Goal: Check status: Check status

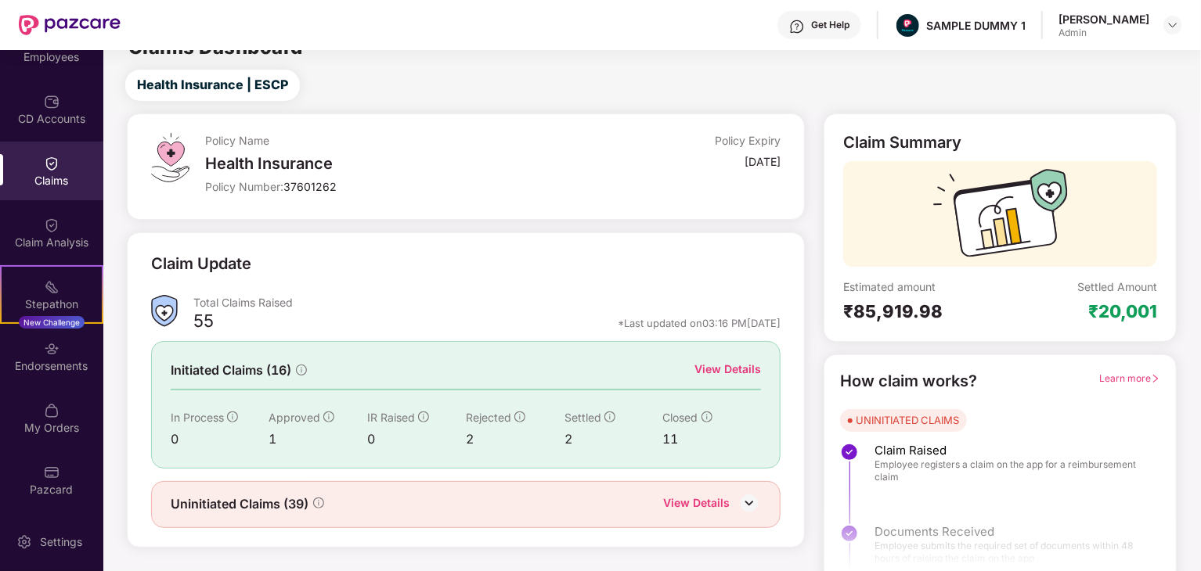
scroll to position [41, 0]
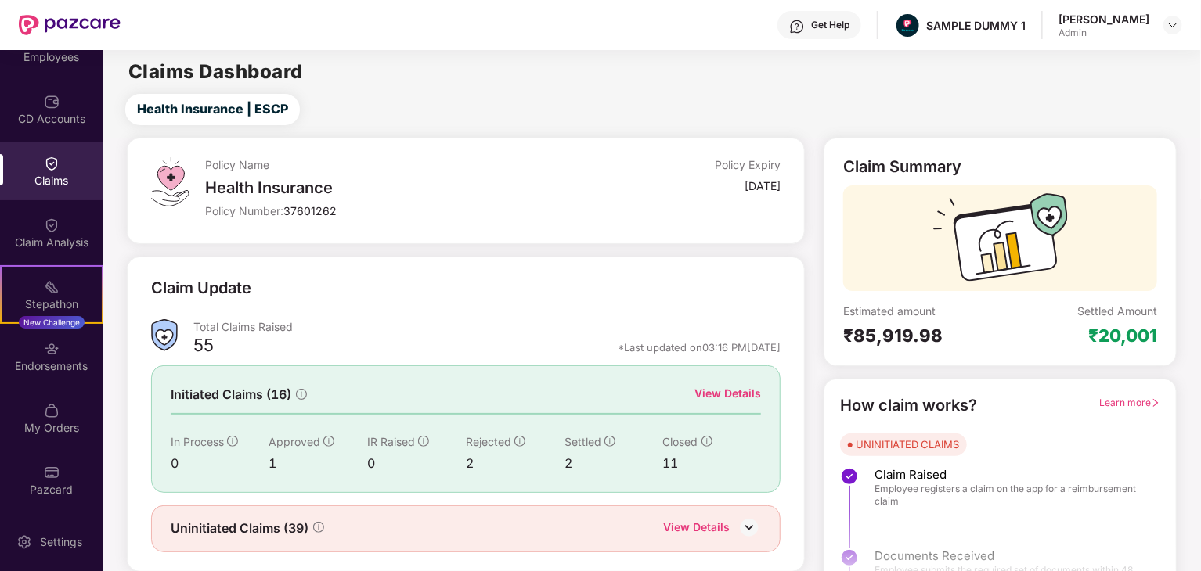
click at [736, 345] on div "55 *Last updated on 03:16 PM[DATE]" at bounding box center [487, 350] width 588 height 20
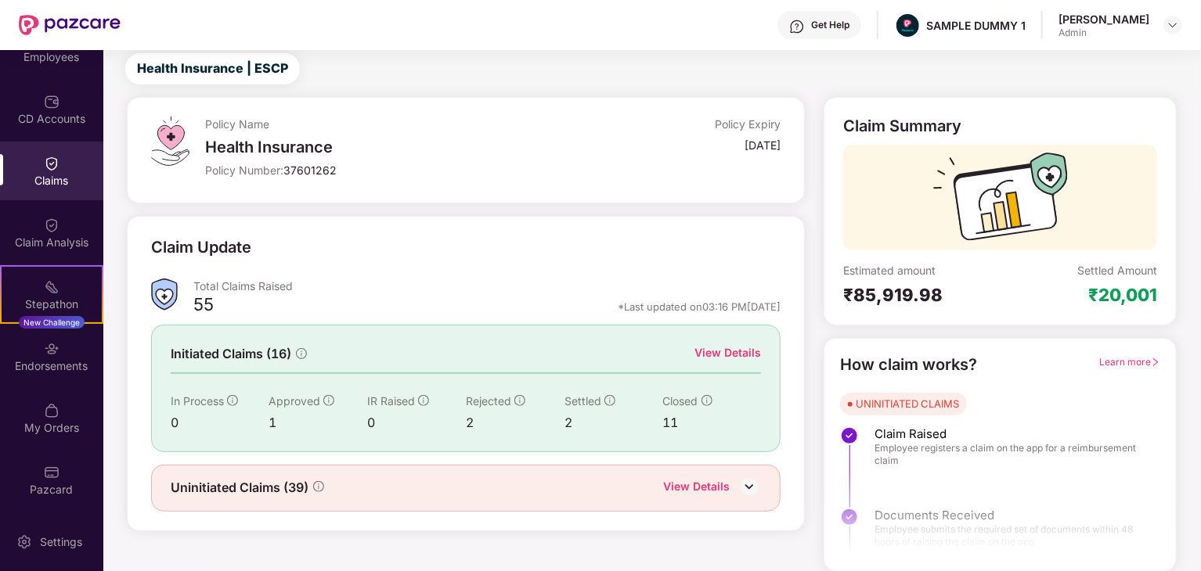
click at [739, 349] on div "View Details" at bounding box center [727, 352] width 67 height 17
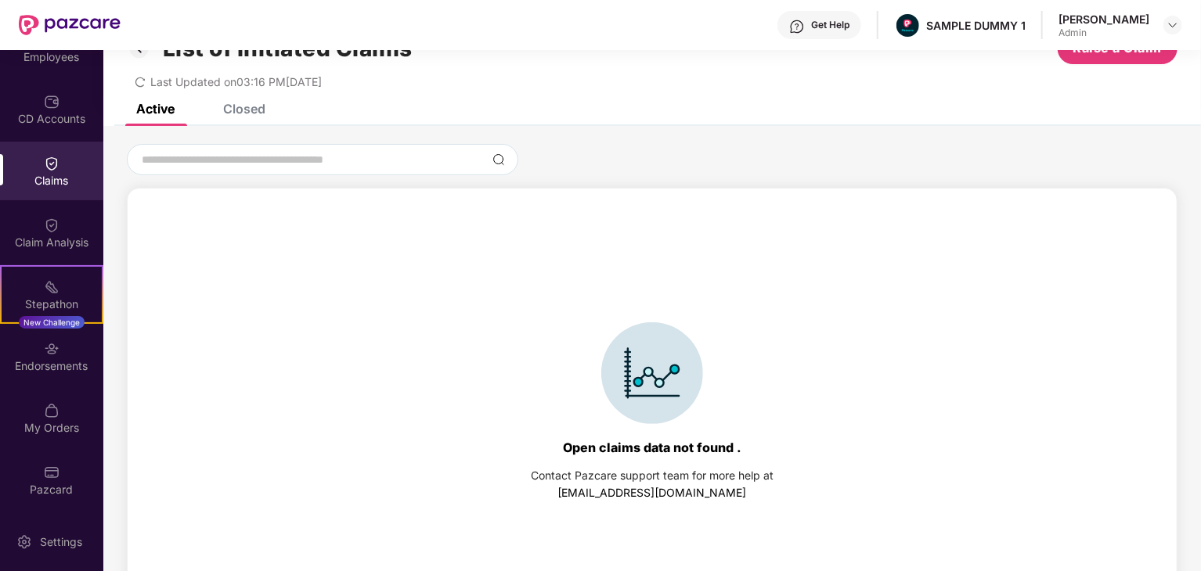
drag, startPoint x: 621, startPoint y: 367, endPoint x: 575, endPoint y: 393, distance: 52.9
click at [575, 393] on div at bounding box center [652, 373] width 243 height 102
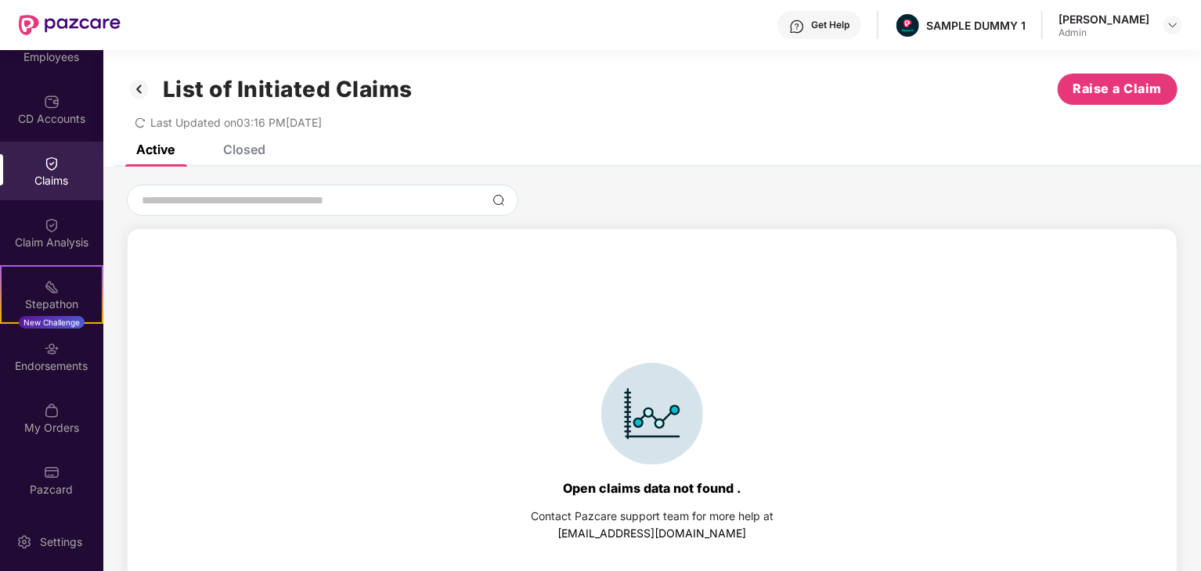
click at [48, 173] on div "Claims" at bounding box center [51, 181] width 103 height 16
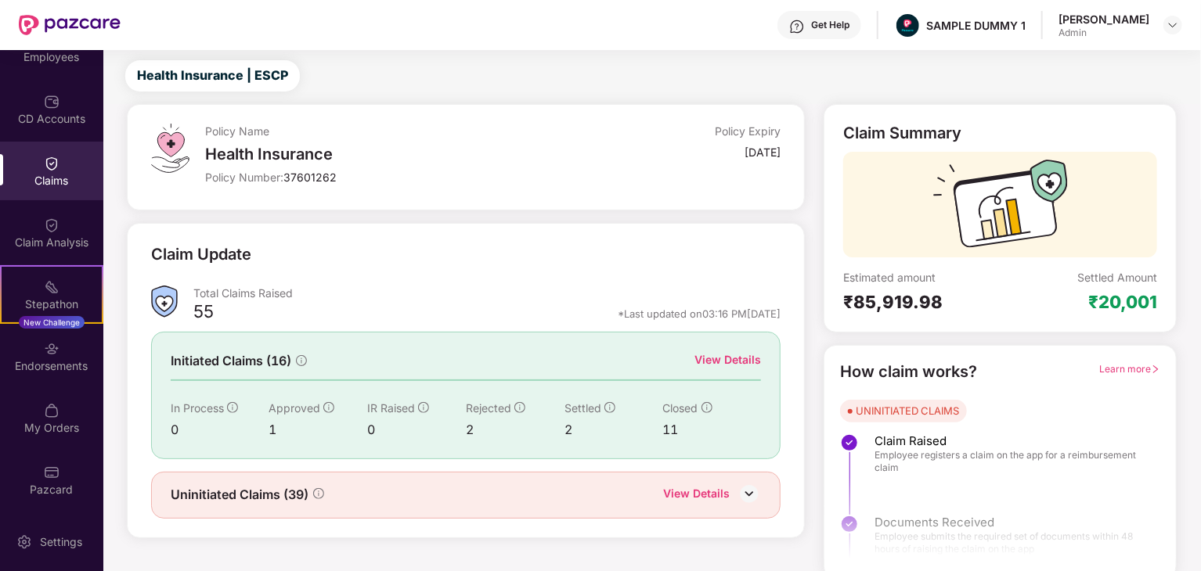
scroll to position [41, 0]
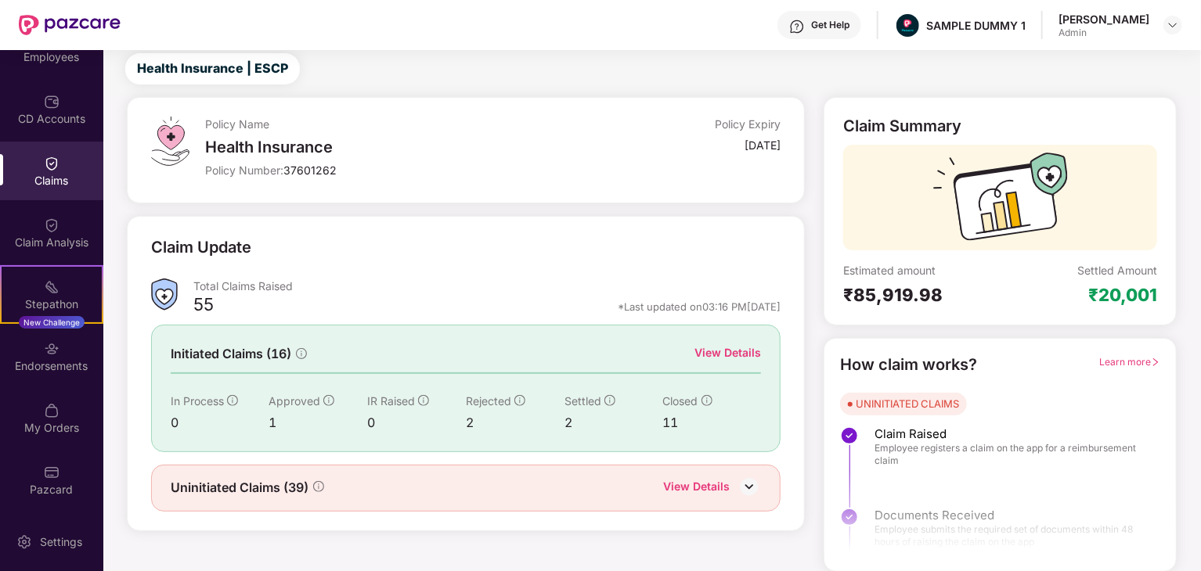
click at [755, 358] on div "View Details" at bounding box center [727, 352] width 67 height 17
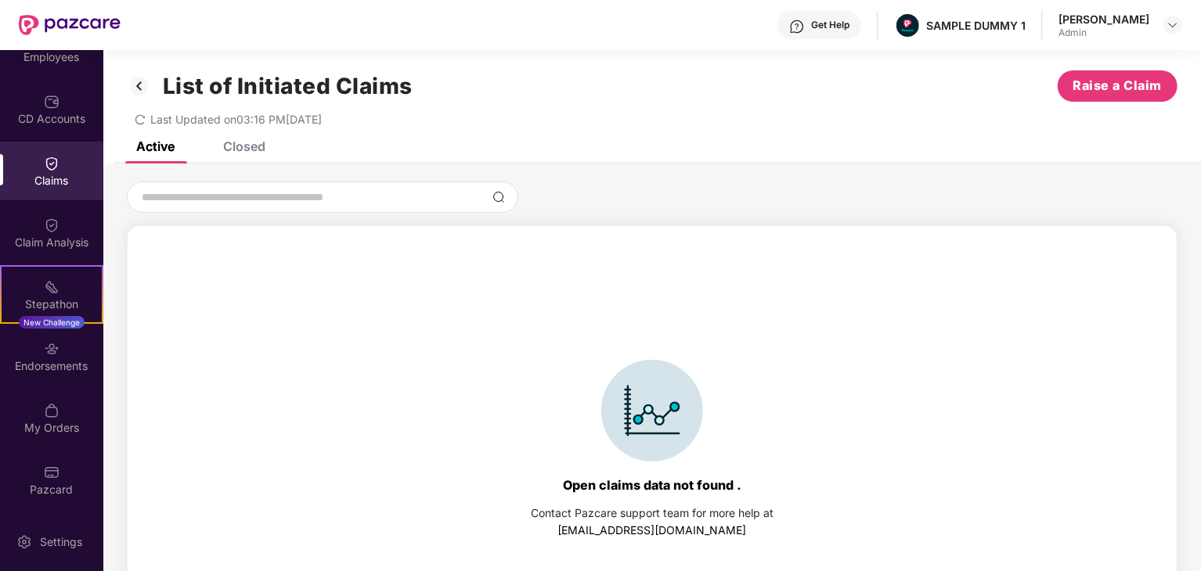
scroll to position [0, 0]
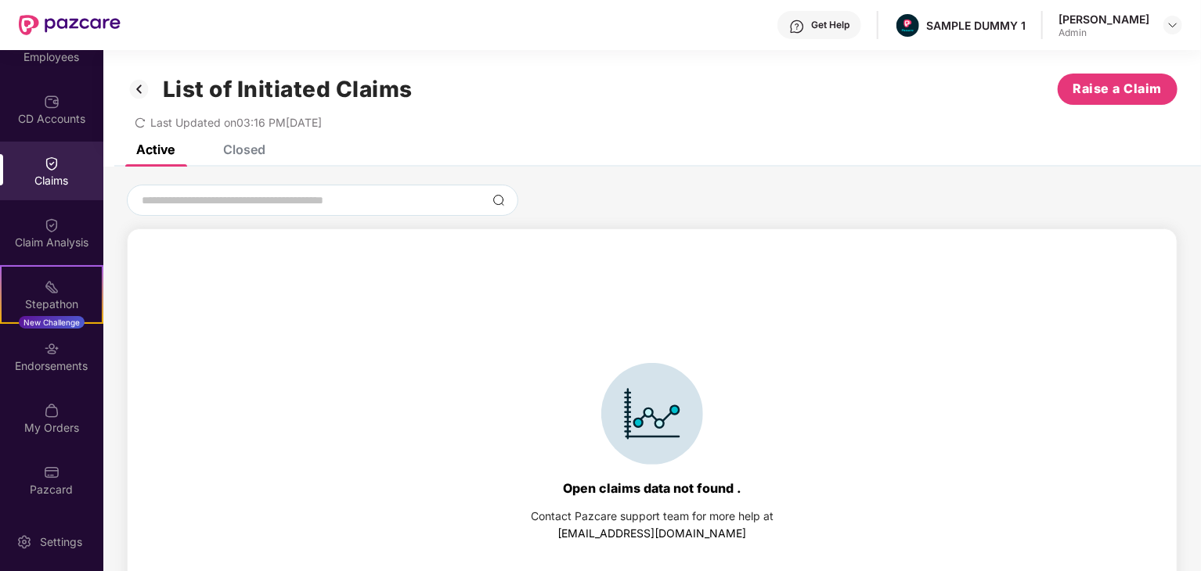
click at [235, 148] on div "Closed" at bounding box center [244, 150] width 42 height 16
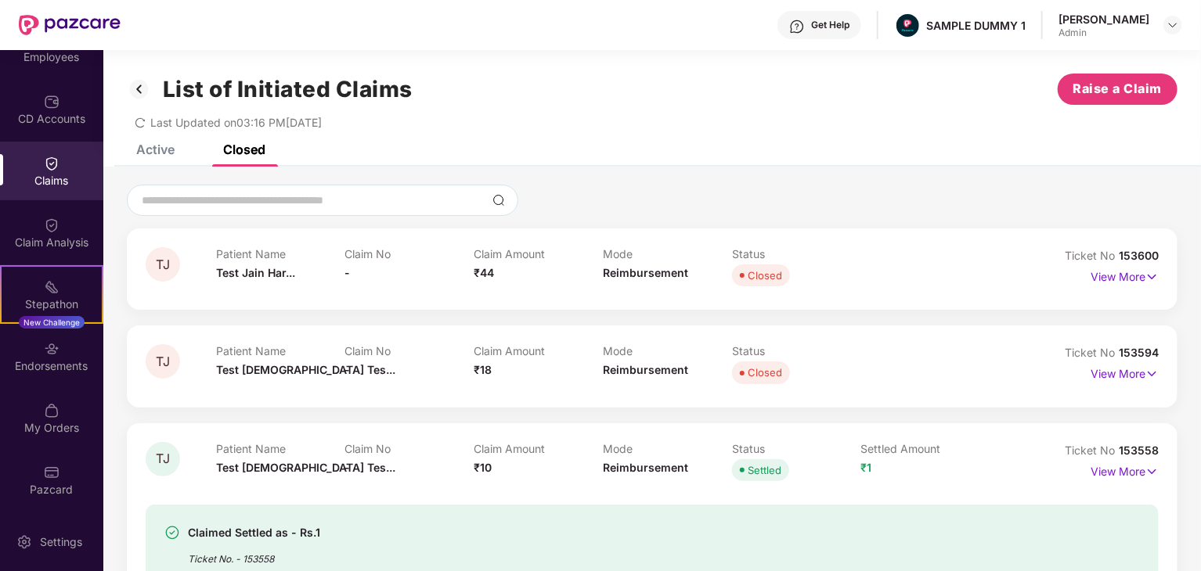
click at [160, 154] on div "Active" at bounding box center [155, 150] width 38 height 16
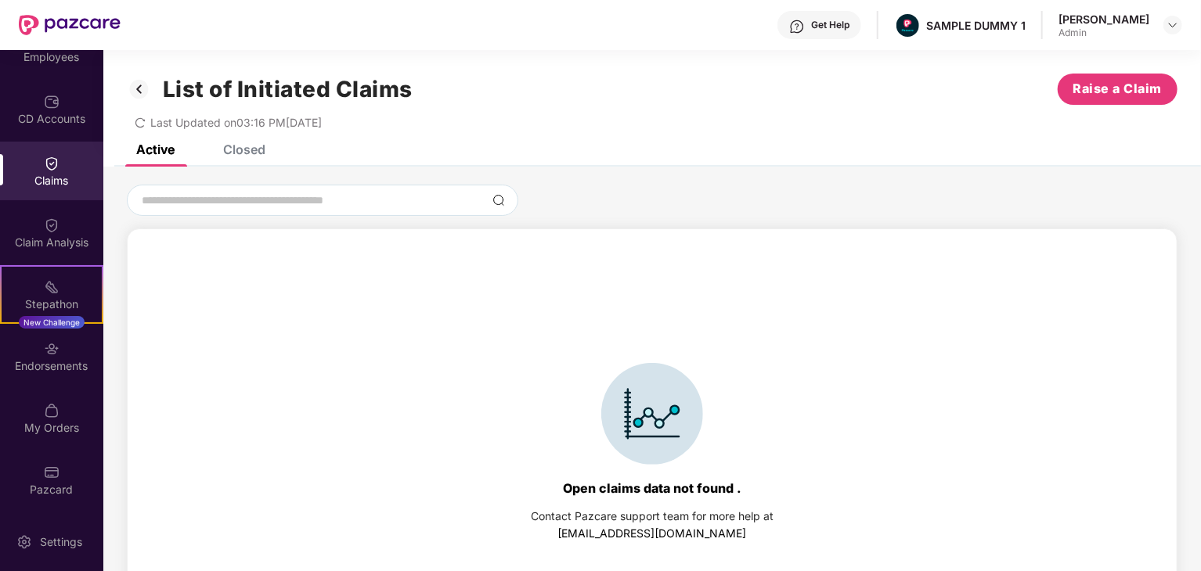
click at [142, 92] on img at bounding box center [139, 89] width 25 height 27
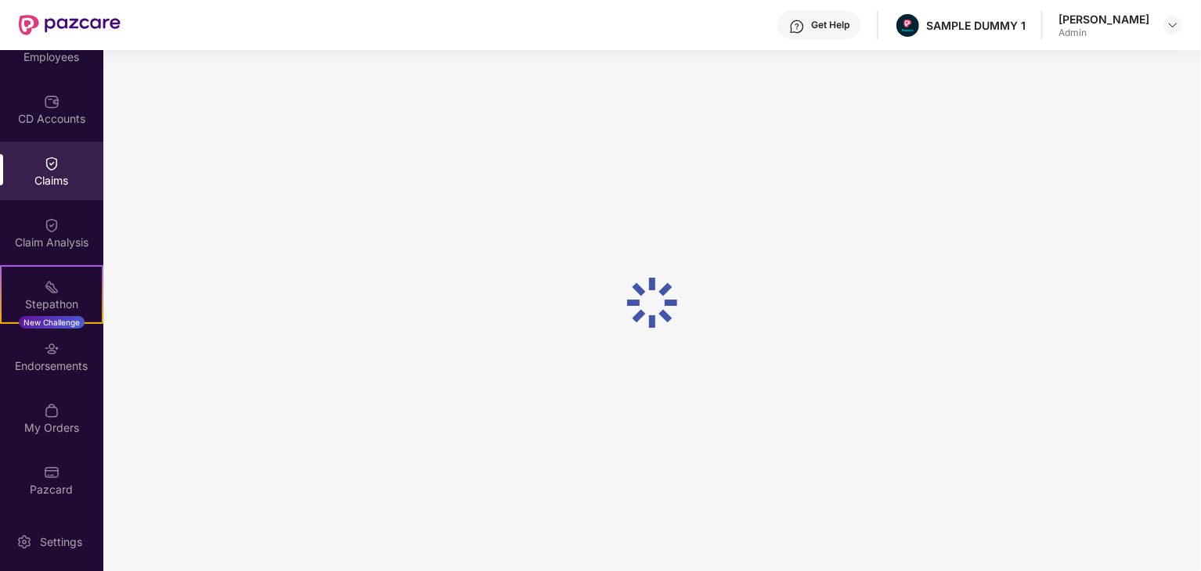
scroll to position [27, 0]
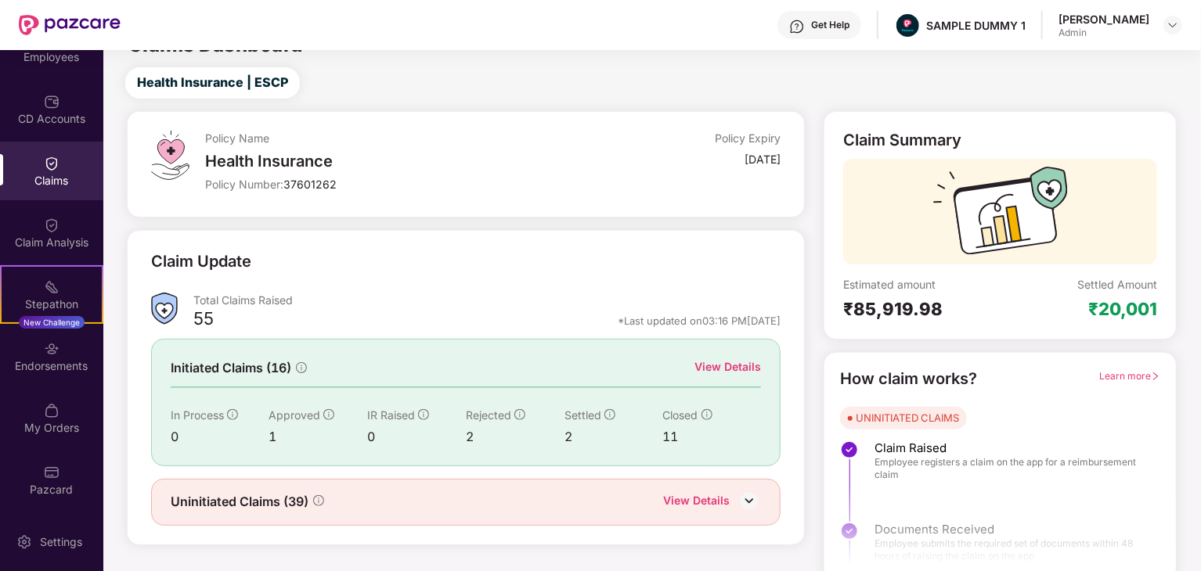
click at [714, 495] on div "View Details" at bounding box center [696, 502] width 67 height 20
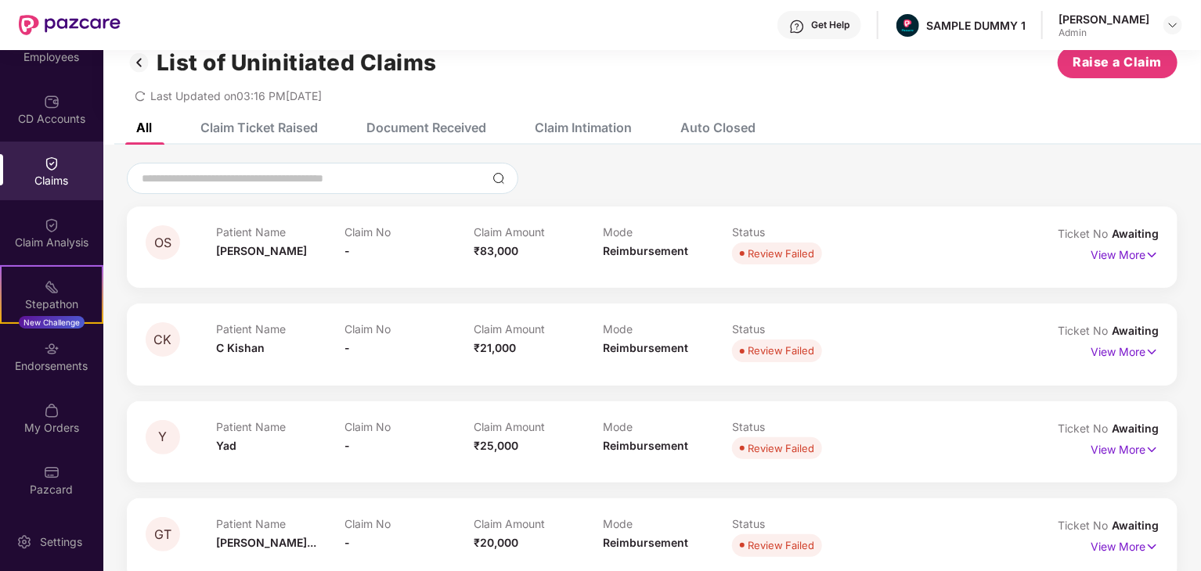
click at [407, 132] on div "Document Received" at bounding box center [426, 128] width 120 height 16
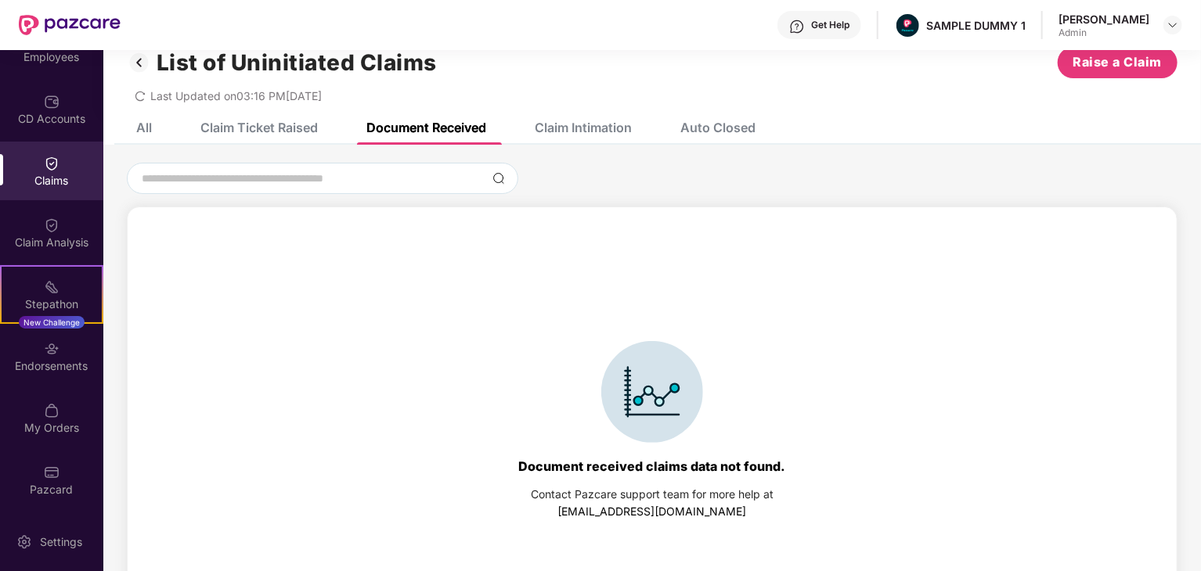
drag, startPoint x: 686, startPoint y: 382, endPoint x: 666, endPoint y: 388, distance: 20.5
click at [576, 121] on div "Claim Intimation" at bounding box center [583, 128] width 97 height 16
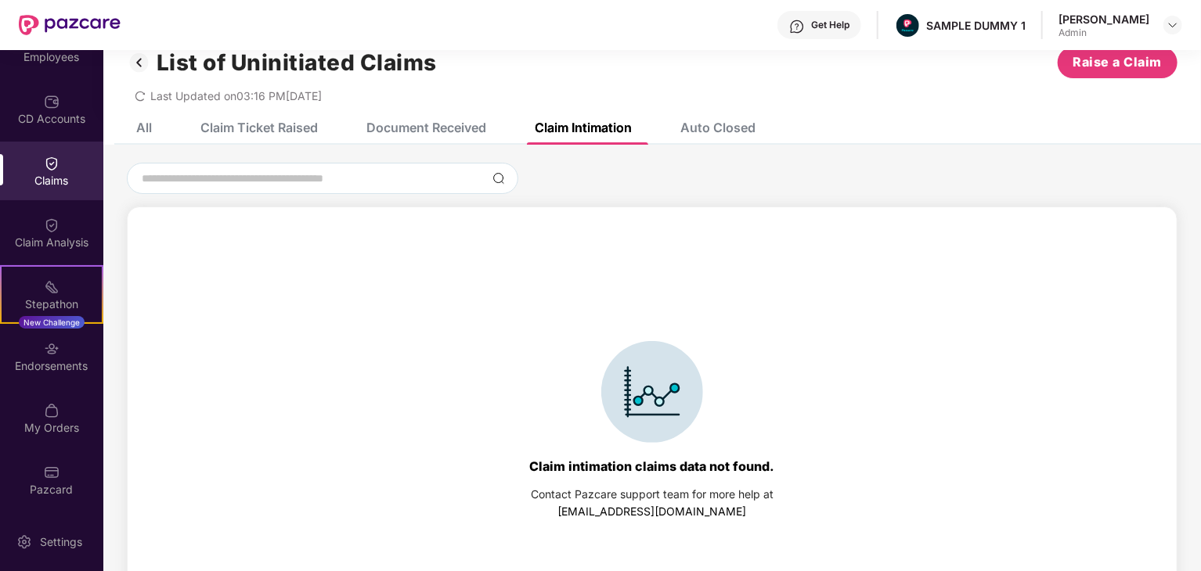
click at [761, 123] on div "All Claim Ticket Raised Document Received Claim Intimation Auto Closed" at bounding box center [651, 127] width 1097 height 34
click at [460, 117] on div "Document Received" at bounding box center [414, 127] width 143 height 34
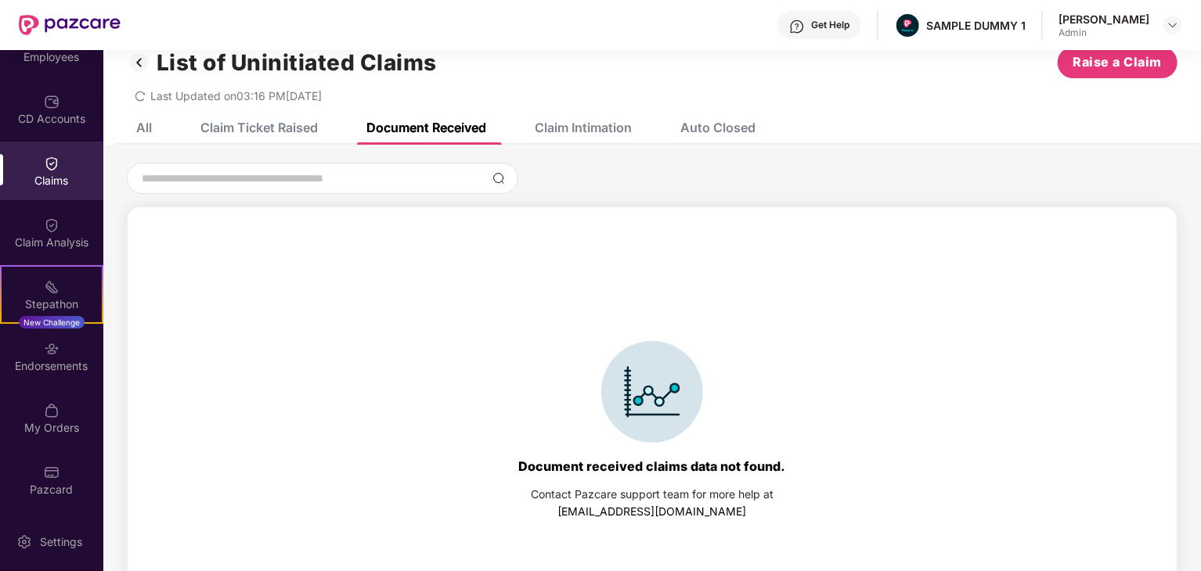
click at [719, 120] on div "Auto Closed" at bounding box center [706, 127] width 99 height 34
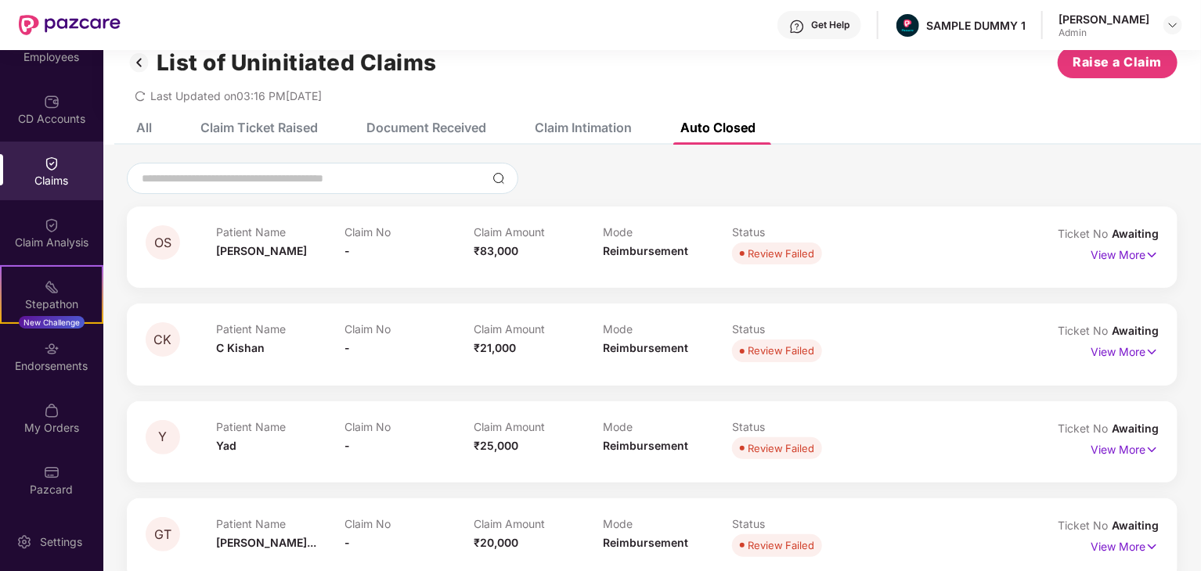
click at [566, 132] on div "Claim Intimation" at bounding box center [583, 128] width 97 height 16
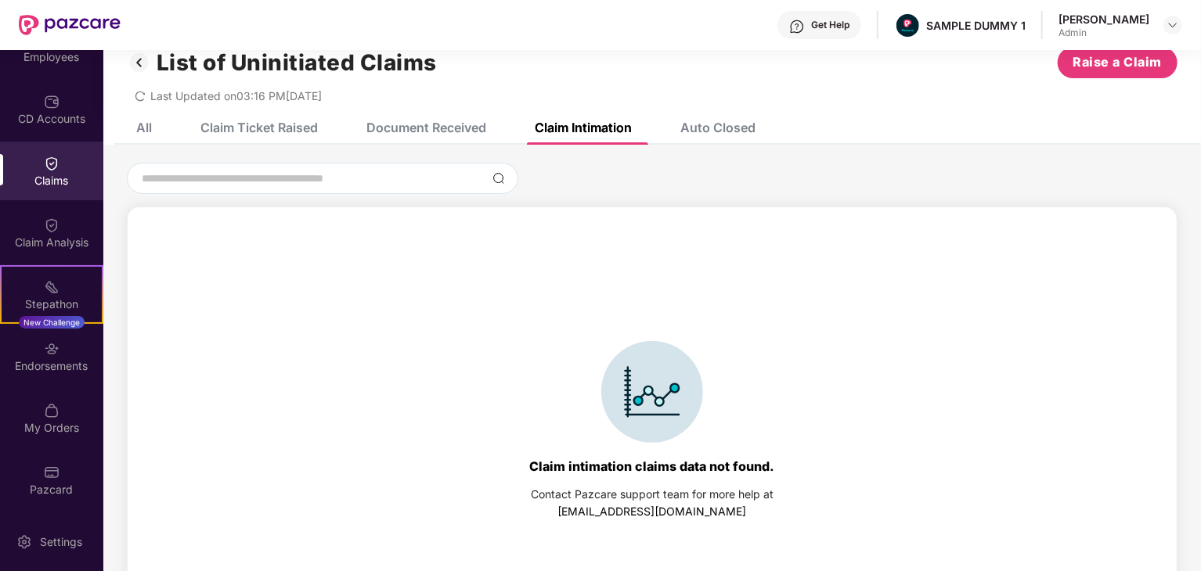
click at [415, 125] on div "Document Received" at bounding box center [426, 128] width 120 height 16
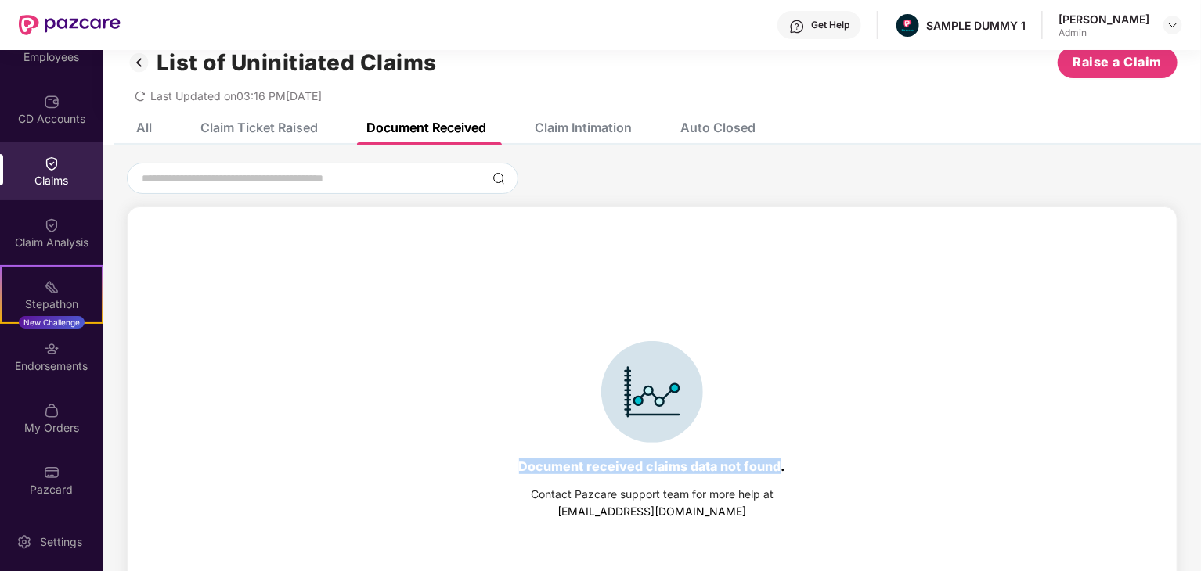
drag, startPoint x: 596, startPoint y: 464, endPoint x: 777, endPoint y: 463, distance: 180.8
click at [777, 463] on div "Document received claims data not found." at bounding box center [652, 467] width 267 height 16
click at [683, 472] on div "Document received claims data not found." at bounding box center [652, 467] width 267 height 16
click at [692, 467] on div "Document received claims data not found." at bounding box center [652, 467] width 267 height 16
click at [684, 470] on div "Document received claims data not found." at bounding box center [652, 467] width 267 height 16
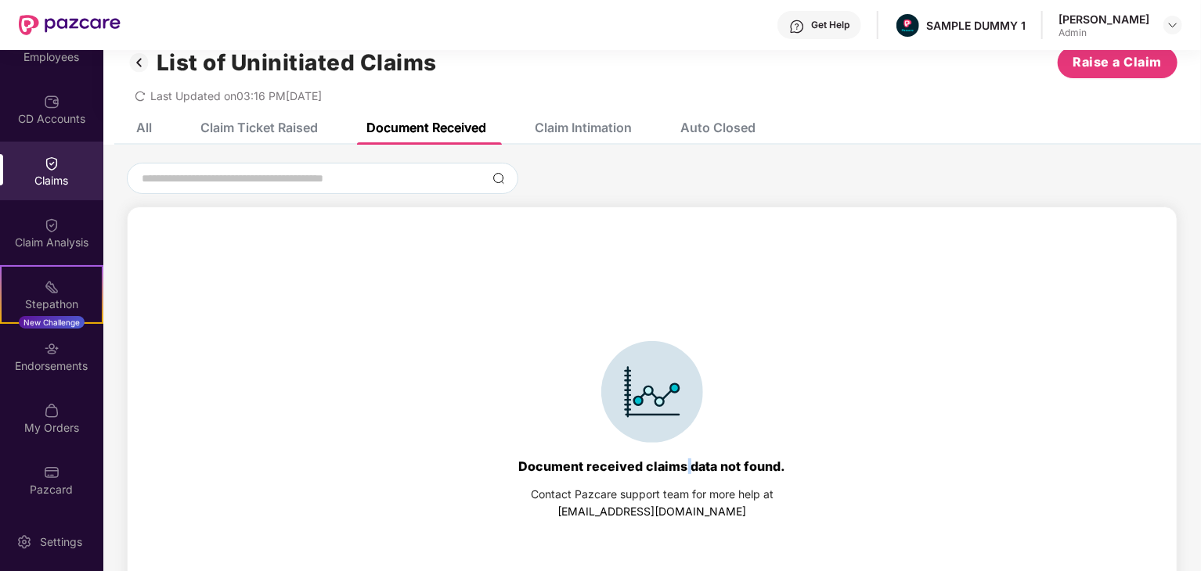
click at [684, 470] on div "Document received claims data not found." at bounding box center [652, 467] width 267 height 16
drag, startPoint x: 683, startPoint y: 470, endPoint x: 698, endPoint y: 463, distance: 16.8
click at [698, 463] on div "Document received claims data not found." at bounding box center [652, 467] width 267 height 16
drag, startPoint x: 690, startPoint y: 469, endPoint x: 776, endPoint y: 470, distance: 86.9
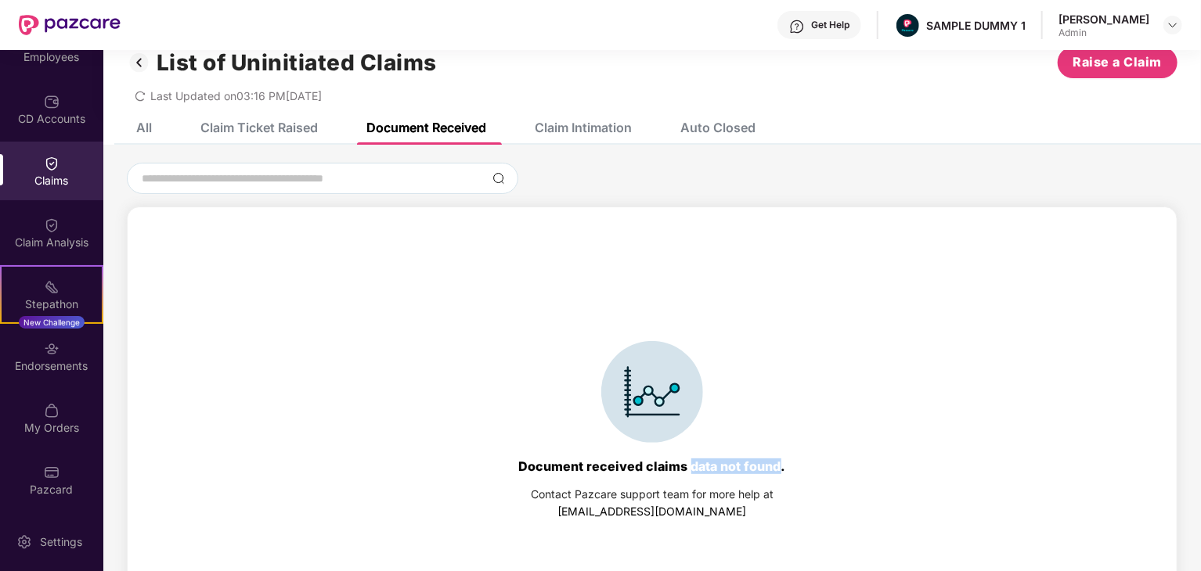
click at [776, 470] on div "Document received claims data not found." at bounding box center [652, 467] width 267 height 16
copy div "data not found"
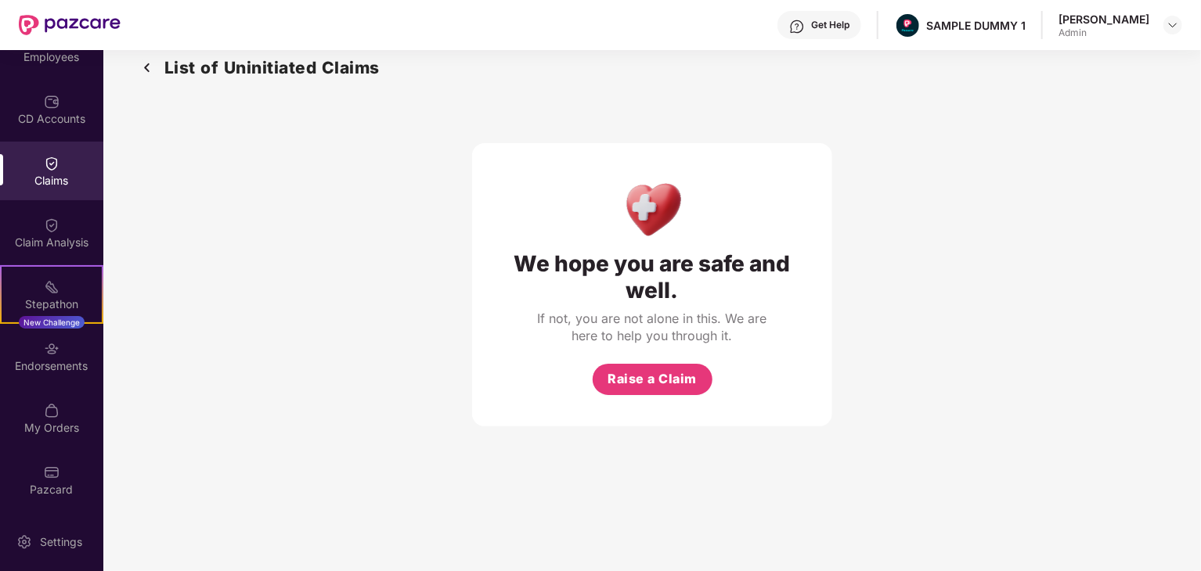
click at [144, 62] on img at bounding box center [147, 68] width 25 height 26
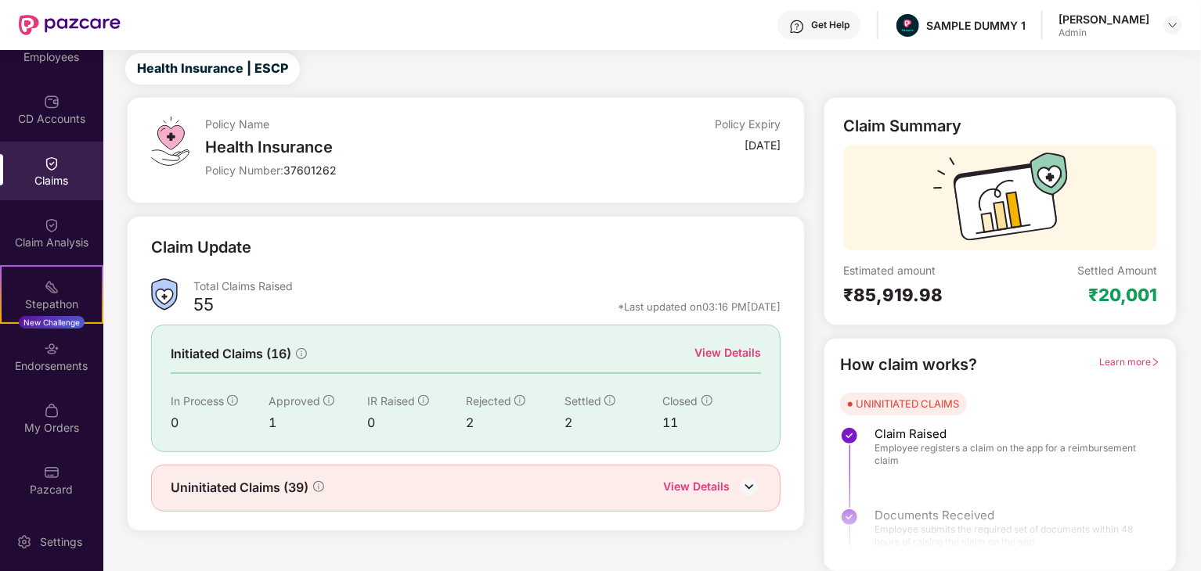
scroll to position [41, 0]
click at [745, 356] on div "View Details" at bounding box center [727, 352] width 67 height 17
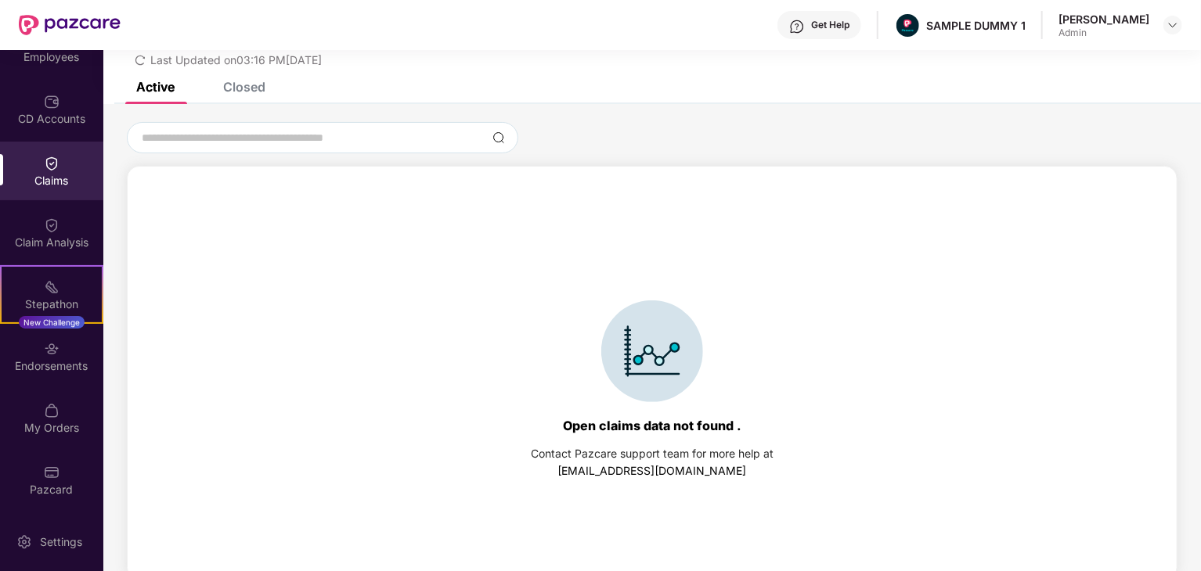
scroll to position [72, 0]
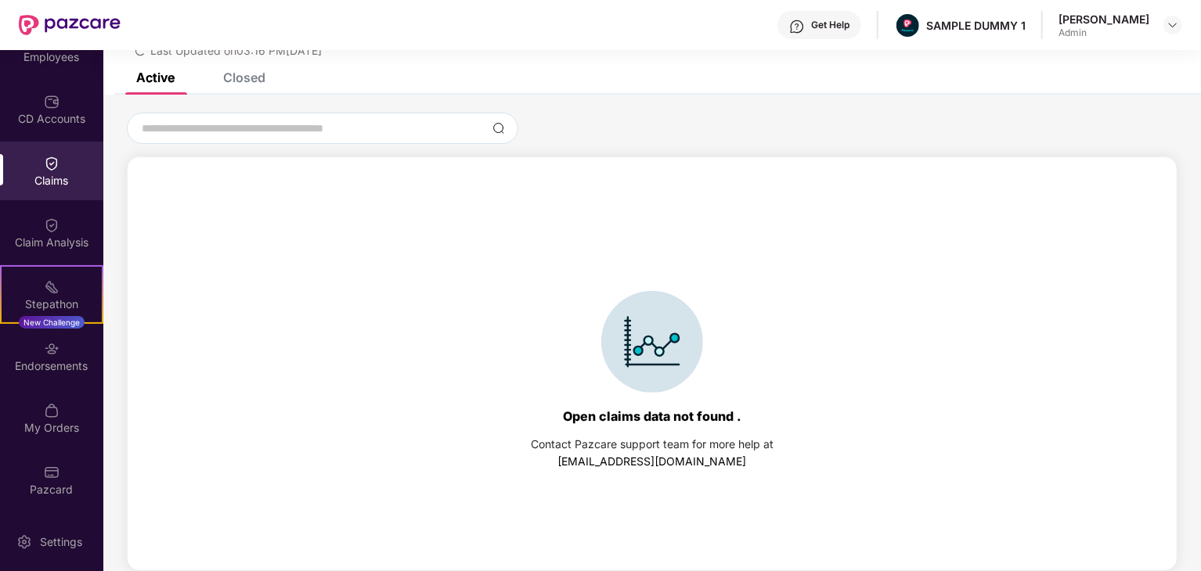
click at [240, 81] on div "Closed" at bounding box center [244, 78] width 42 height 16
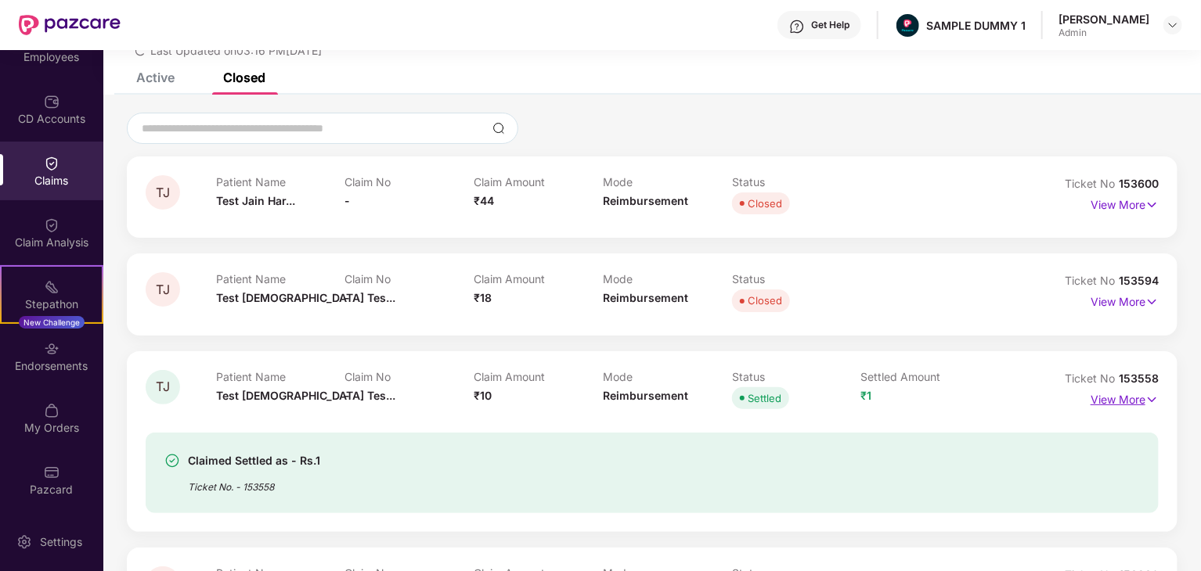
click at [1122, 399] on p "View More" at bounding box center [1124, 397] width 68 height 21
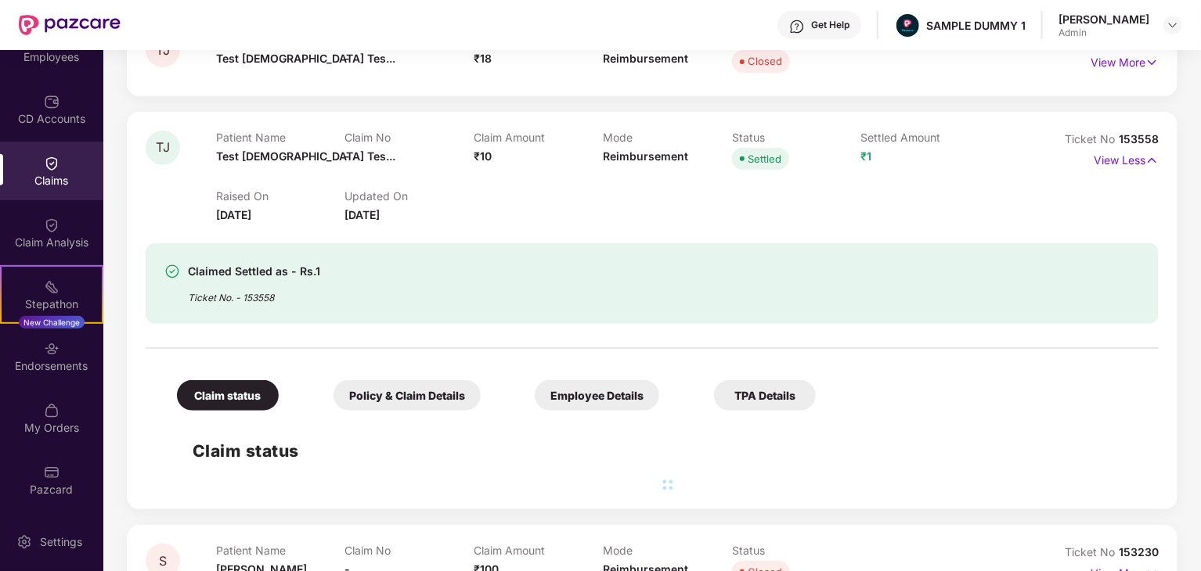
scroll to position [307, 0]
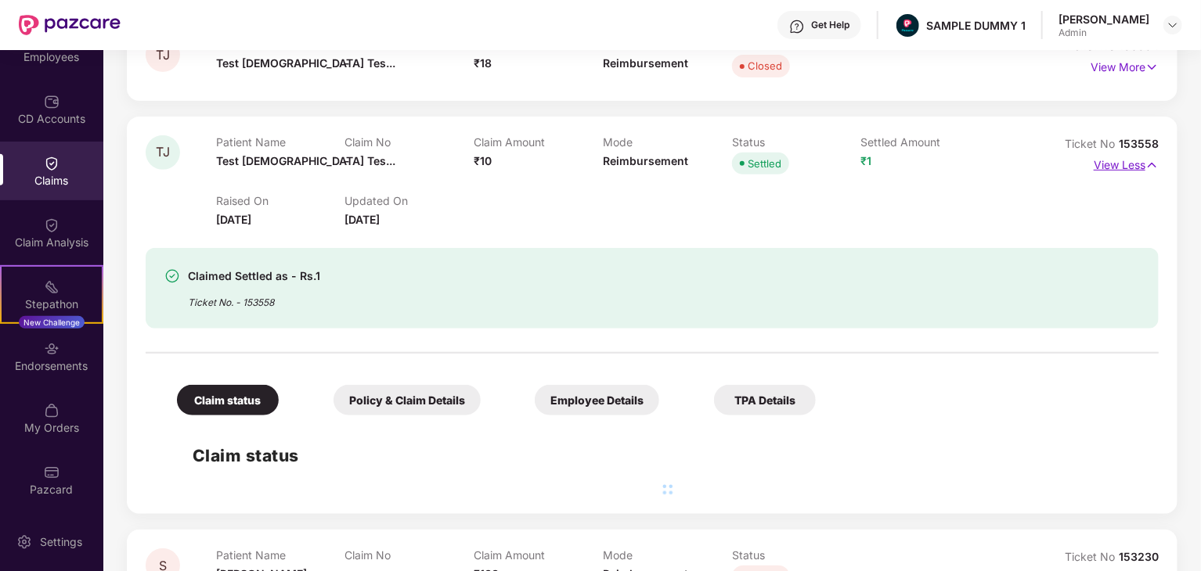
click at [1122, 160] on p "View Less" at bounding box center [1125, 163] width 65 height 21
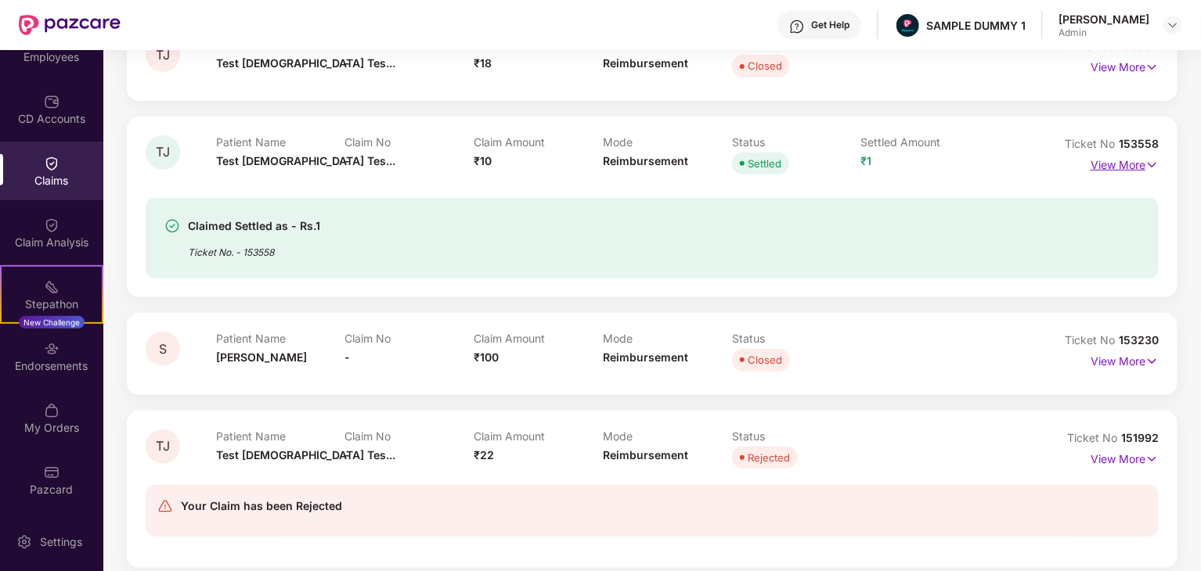
click at [1119, 165] on p "View More" at bounding box center [1124, 163] width 68 height 21
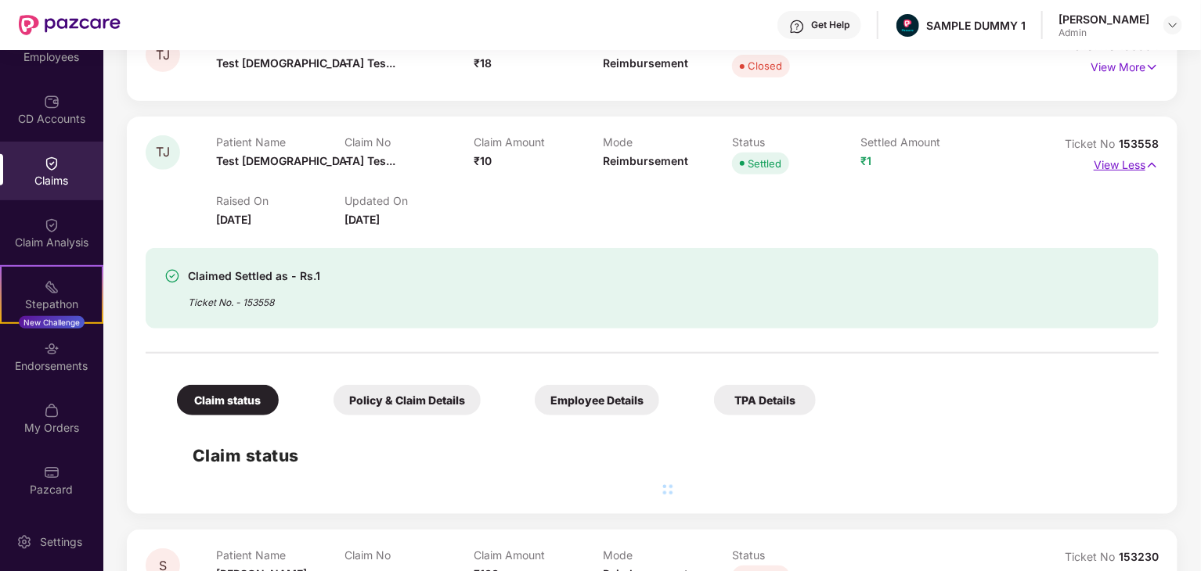
click at [1102, 164] on p "View Less" at bounding box center [1125, 163] width 65 height 21
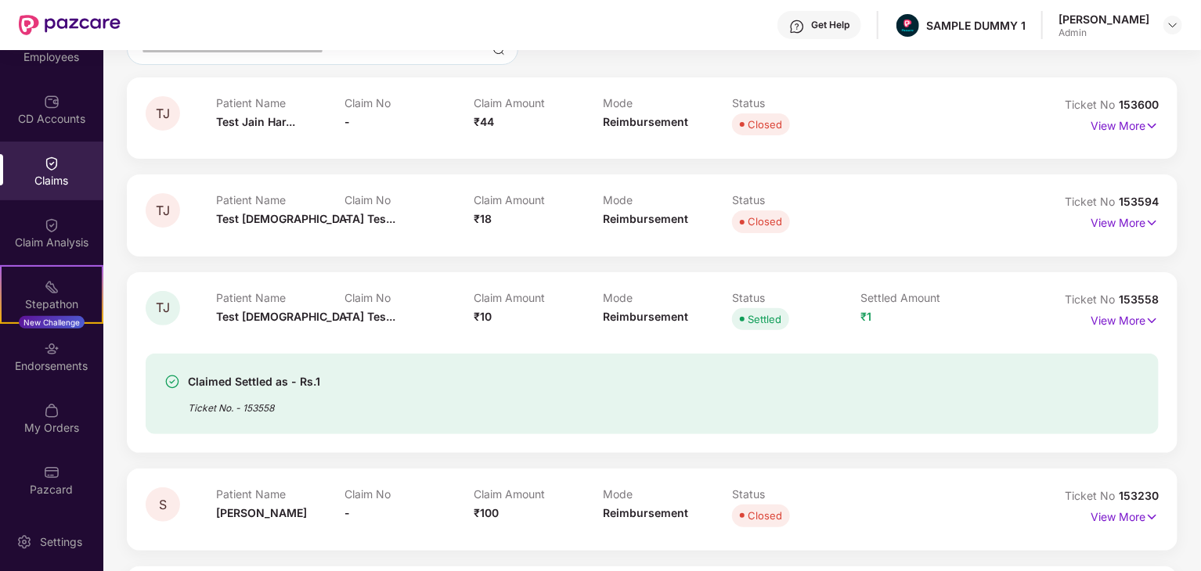
scroll to position [150, 0]
click at [1129, 326] on p "View More" at bounding box center [1124, 319] width 68 height 21
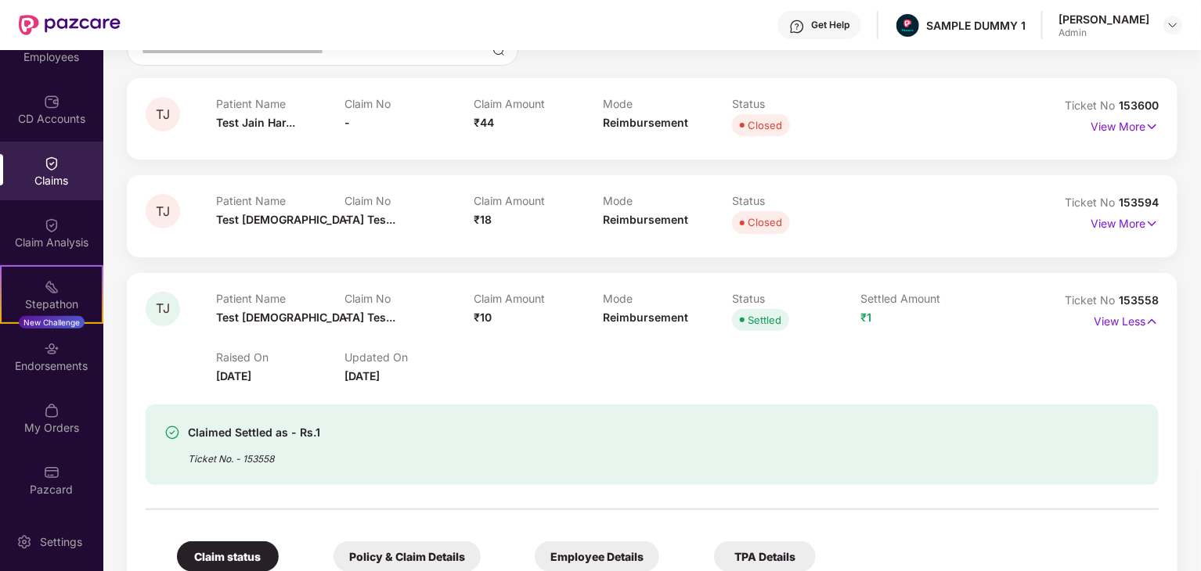
click at [250, 361] on p "Raised On" at bounding box center [280, 357] width 129 height 13
copy p "Raised On"
click at [351, 355] on p "Updated On" at bounding box center [409, 357] width 129 height 13
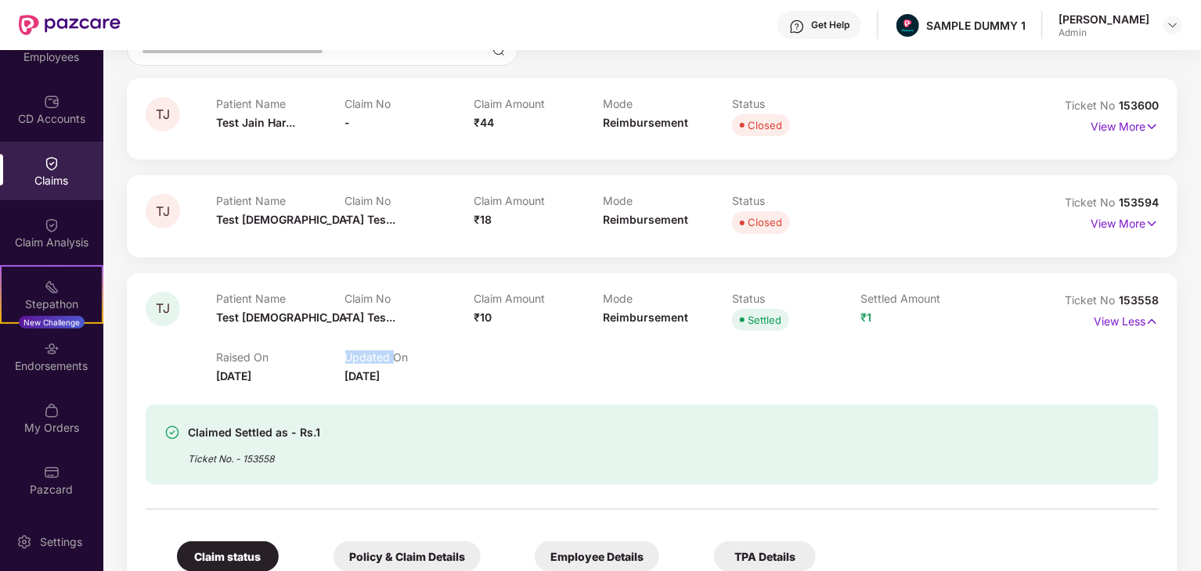
click at [351, 355] on p "Updated On" at bounding box center [409, 357] width 129 height 13
copy p "Updated On"
click at [232, 378] on span "[DATE]" at bounding box center [233, 375] width 35 height 13
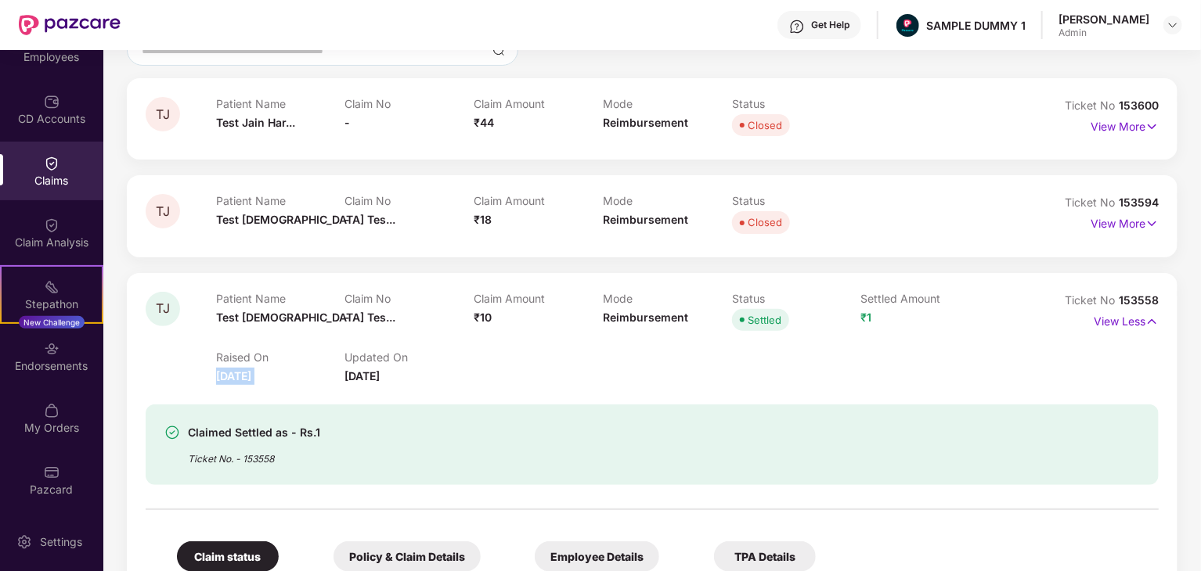
click at [232, 378] on span "[DATE]" at bounding box center [233, 375] width 35 height 13
copy span "[DATE]"
click at [384, 355] on p "Updated On" at bounding box center [409, 357] width 129 height 13
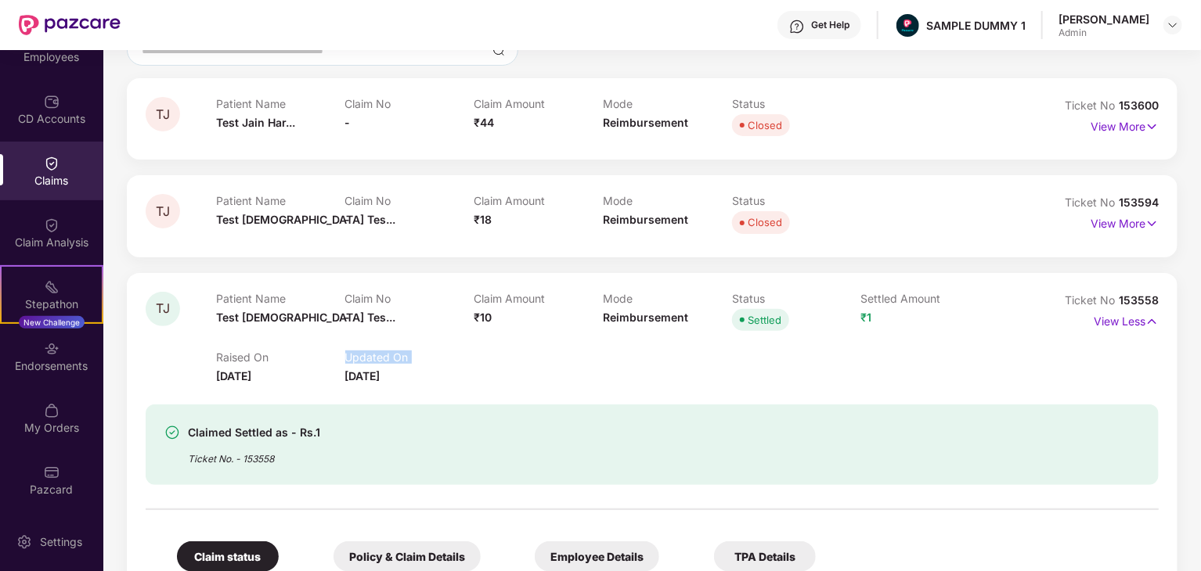
copy p "Updated On"
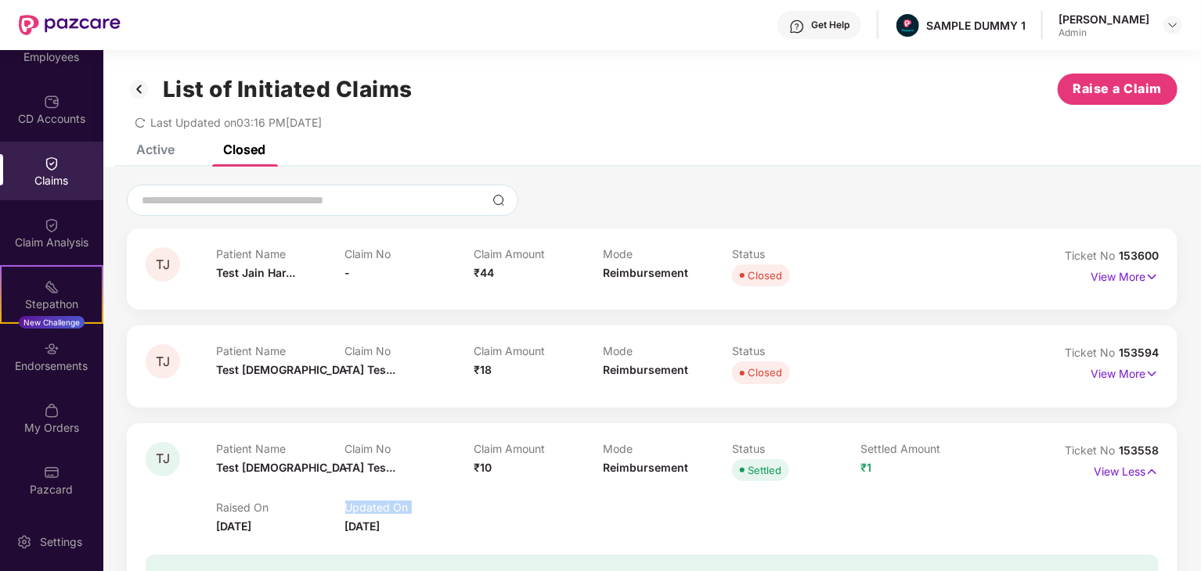
scroll to position [0, 0]
click at [765, 280] on div "Closed" at bounding box center [765, 276] width 34 height 16
click at [847, 276] on div "Closed" at bounding box center [796, 276] width 129 height 22
click at [1149, 274] on img at bounding box center [1151, 276] width 13 height 17
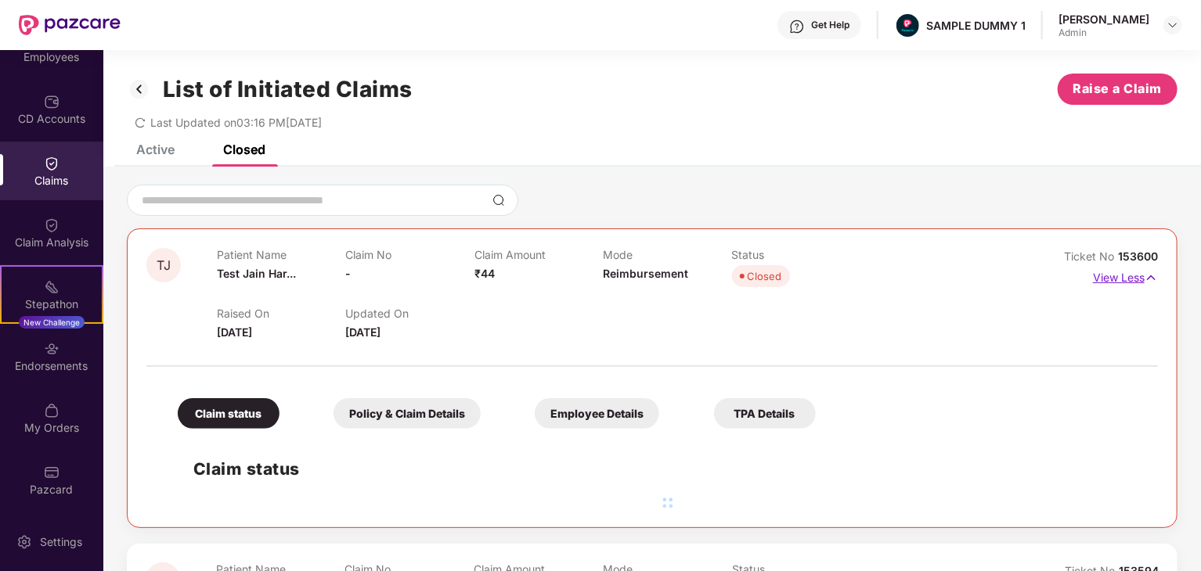
click at [1149, 274] on img at bounding box center [1150, 277] width 13 height 17
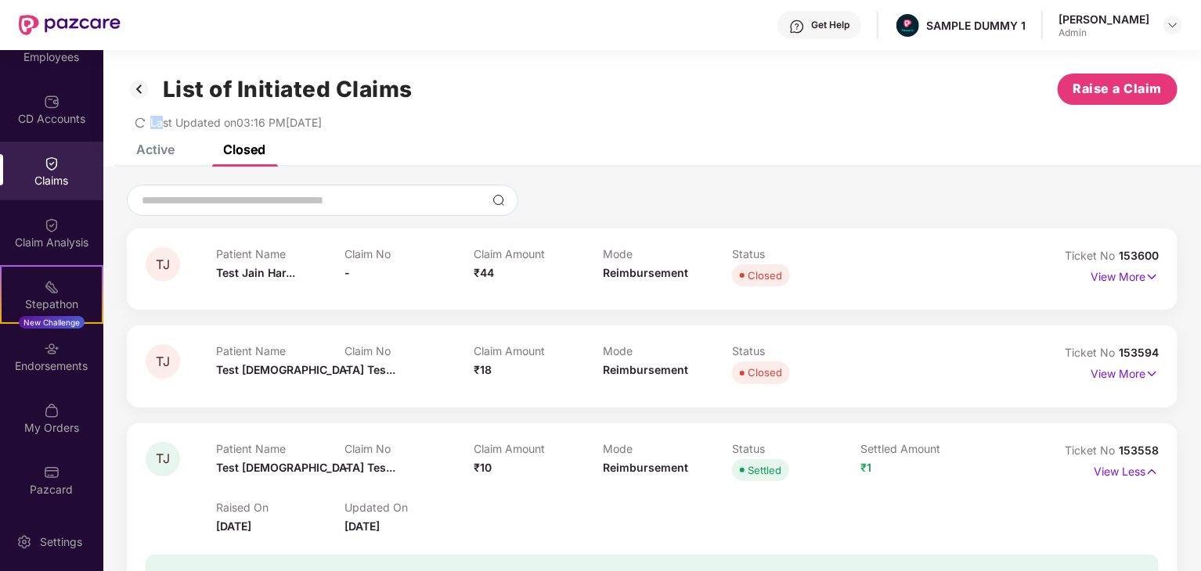
drag, startPoint x: 123, startPoint y: 143, endPoint x: 160, endPoint y: 142, distance: 36.8
click at [160, 142] on div "List of Initiated Claims Raise a Claim Last Updated on 03:16 PM[DATE]" at bounding box center [651, 97] width 1097 height 95
click at [396, 92] on h1 "List of Initiated Claims" at bounding box center [288, 89] width 250 height 27
click at [398, 92] on h1 "List of Initiated Claims" at bounding box center [288, 89] width 250 height 27
click at [398, 91] on h1 "List of Initiated Claims" at bounding box center [288, 89] width 250 height 27
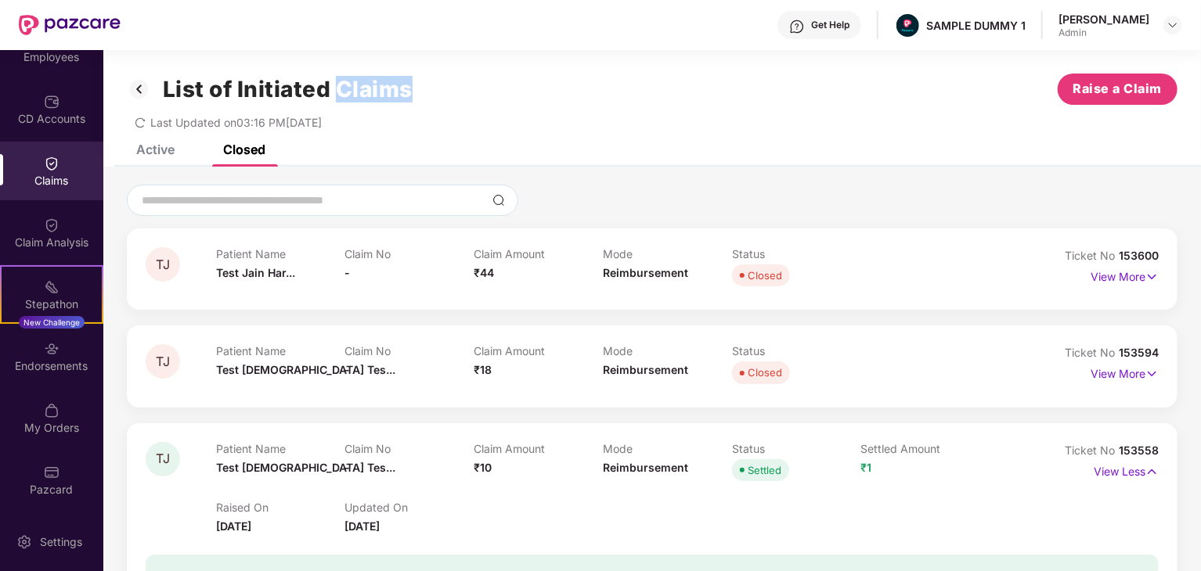
click at [399, 89] on h1 "List of Initiated Claims" at bounding box center [288, 89] width 250 height 27
drag, startPoint x: 399, startPoint y: 89, endPoint x: 427, endPoint y: 76, distance: 31.2
click at [399, 88] on h1 "List of Initiated Claims" at bounding box center [288, 89] width 250 height 27
click at [430, 74] on div "List of Initiated Claims Raise a Claim" at bounding box center [652, 89] width 1050 height 31
click at [449, 90] on div "List of Initiated Claims Raise a Claim" at bounding box center [652, 89] width 1050 height 31
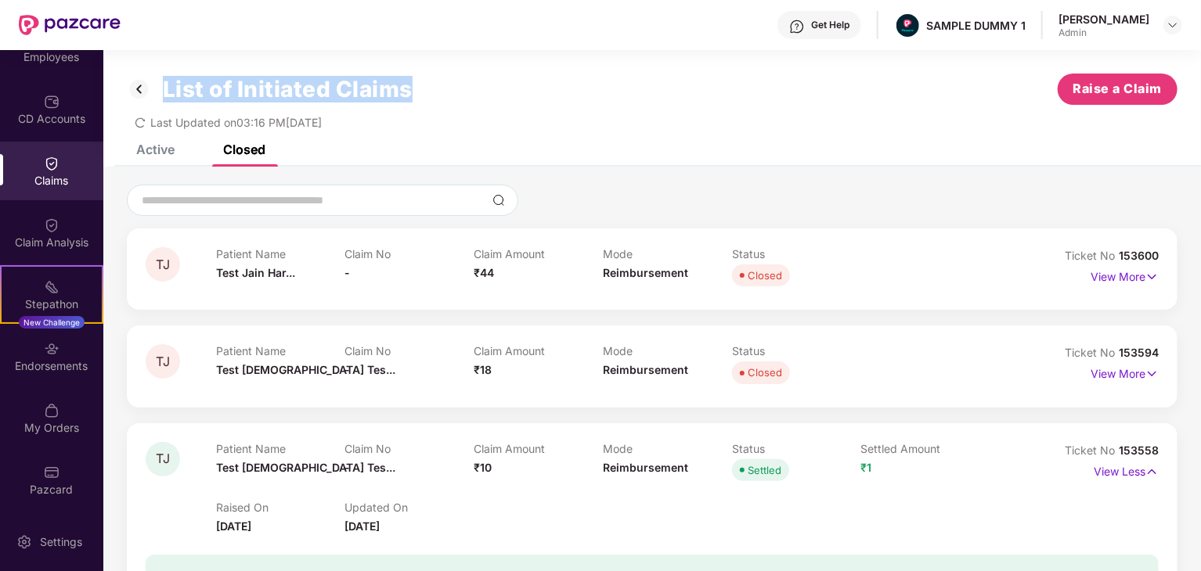
drag, startPoint x: 449, startPoint y: 92, endPoint x: 160, endPoint y: 88, distance: 288.9
click at [160, 88] on div "List of Initiated Claims Raise a Claim" at bounding box center [652, 89] width 1050 height 31
copy h1 "List of Initiated Claims"
click at [177, 145] on div "Active Closed" at bounding box center [189, 149] width 153 height 34
click at [164, 150] on div "Active" at bounding box center [155, 150] width 38 height 16
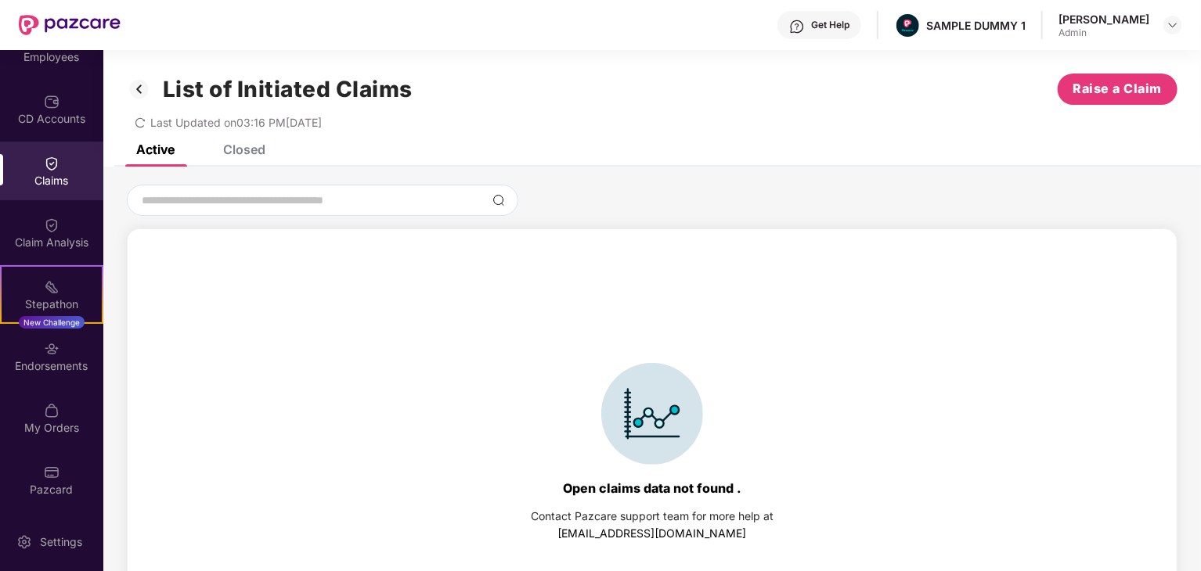
click at [373, 114] on div "Last Updated on 03:16 PM[DATE]" at bounding box center [652, 117] width 1050 height 24
click at [783, 217] on div "Open claims data not found . Contact Pazcare support team for more help at [EMA…" at bounding box center [651, 414] width 1097 height 459
copy span "Last Updated on 03:16 PM[DATE]"
drag, startPoint x: 363, startPoint y: 121, endPoint x: 123, endPoint y: 107, distance: 240.7
click at [123, 107] on div "List of Initiated Claims Raise a Claim Last Updated on 03:16 PM[DATE]" at bounding box center [651, 97] width 1097 height 95
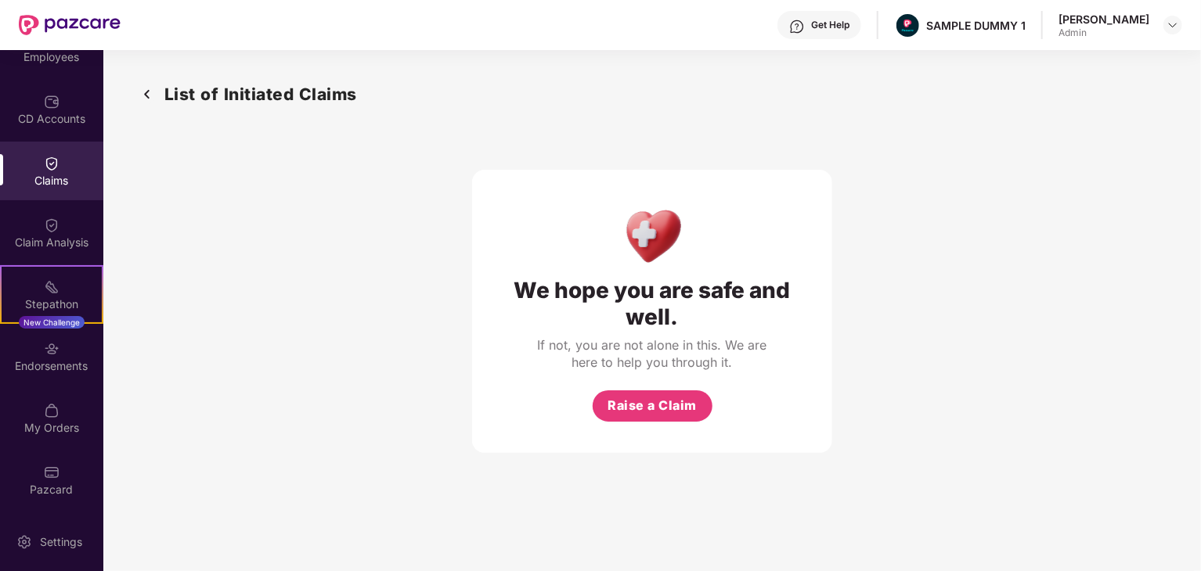
drag, startPoint x: 280, startPoint y: 141, endPoint x: 582, endPoint y: 414, distance: 407.3
click at [280, 145] on div "We hope you are safe and well. If not, you are not alone in this. We are here t…" at bounding box center [652, 280] width 1035 height 346
click at [150, 94] on img at bounding box center [147, 94] width 25 height 26
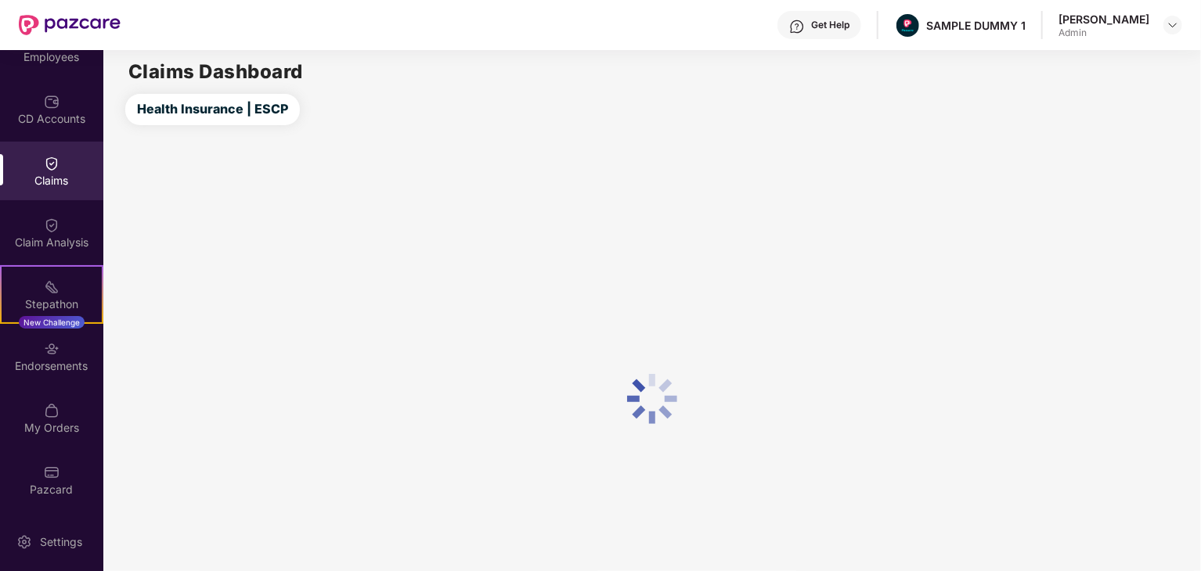
click at [664, 409] on icon at bounding box center [664, 411] width 13 height 13
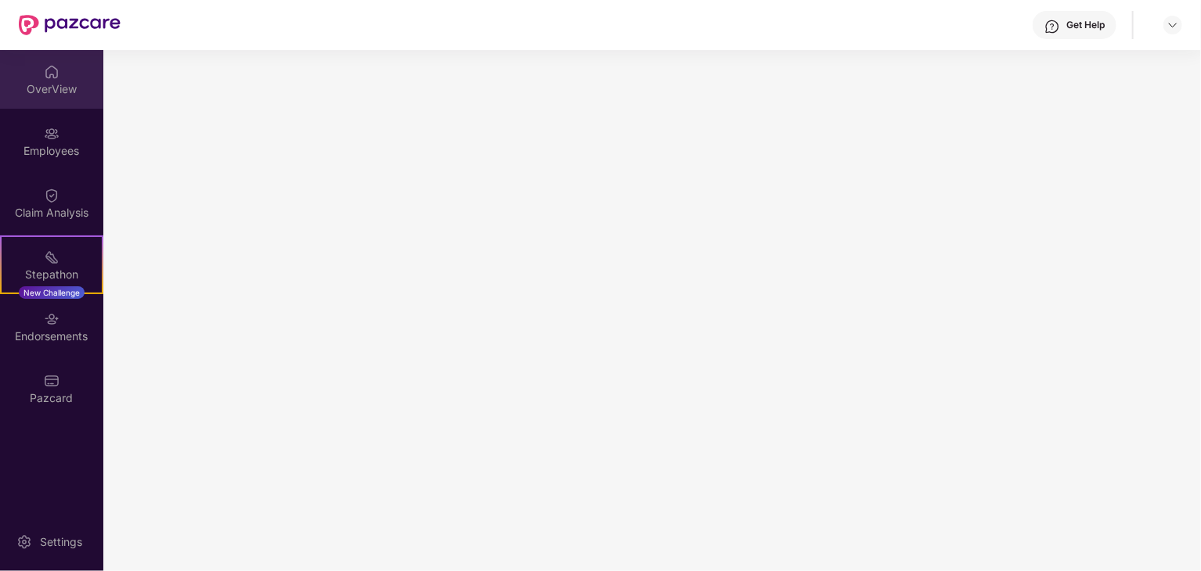
click at [92, 72] on div "OverView" at bounding box center [51, 79] width 103 height 59
